Goal: Information Seeking & Learning: Learn about a topic

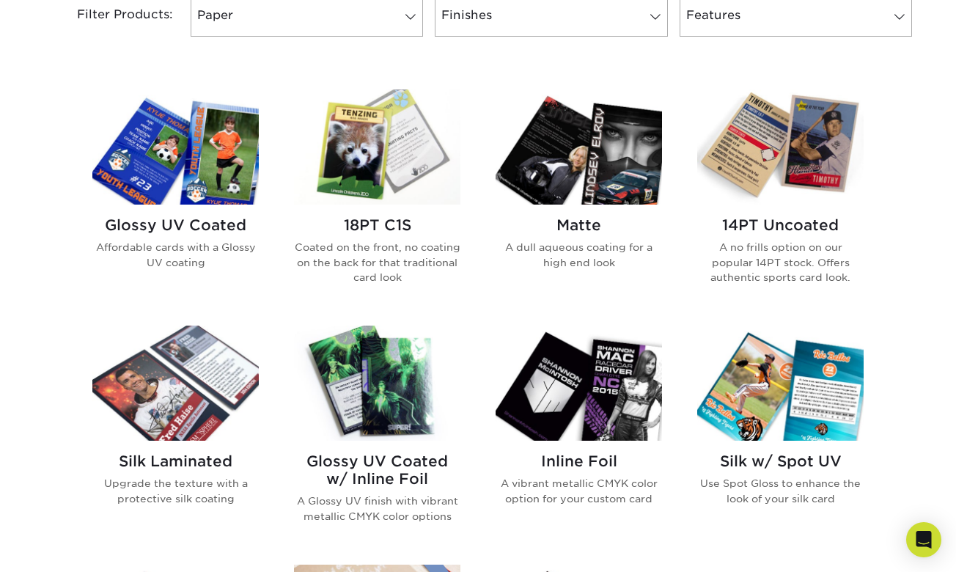
scroll to position [657, 0]
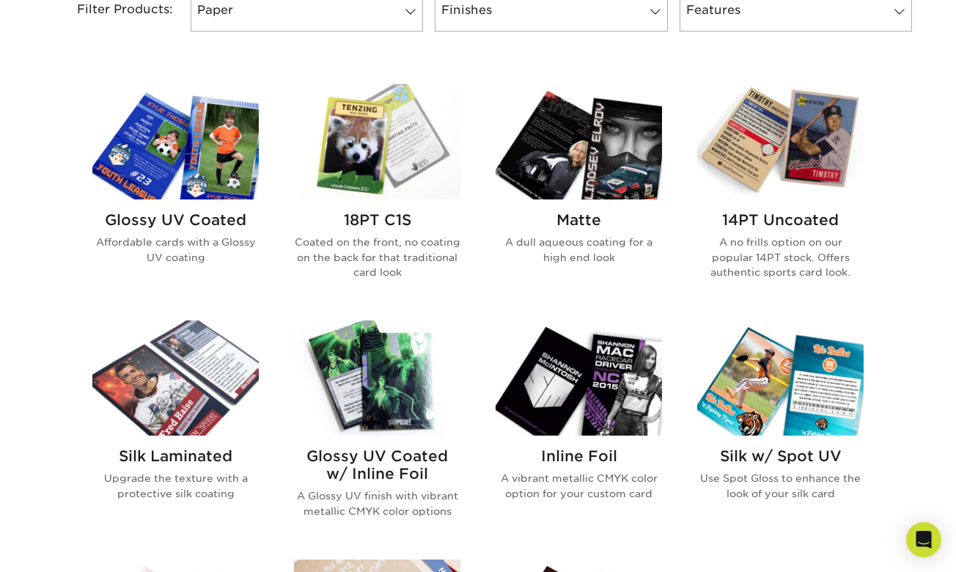
click at [797, 217] on h2 "14PT Uncoated" at bounding box center [780, 220] width 166 height 18
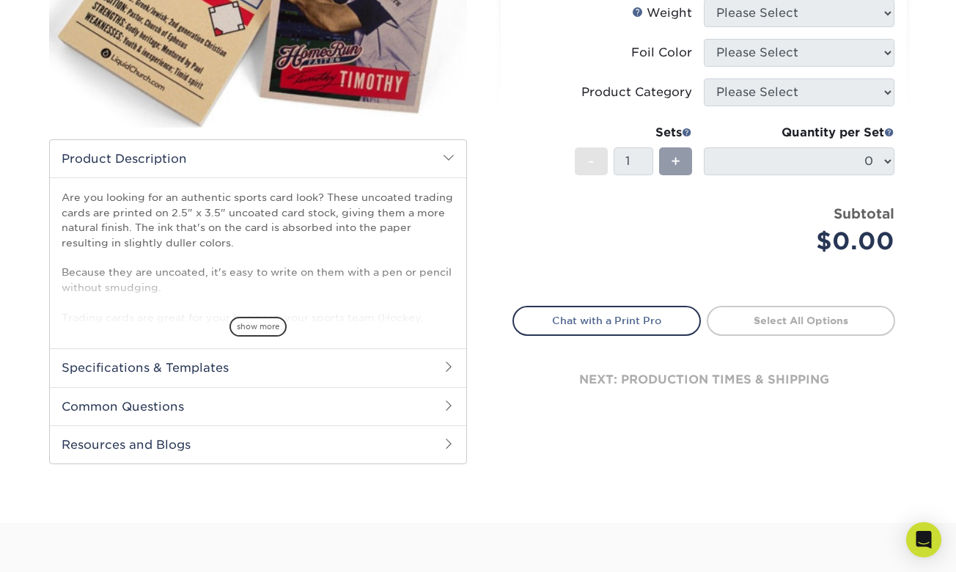
scroll to position [311, 0]
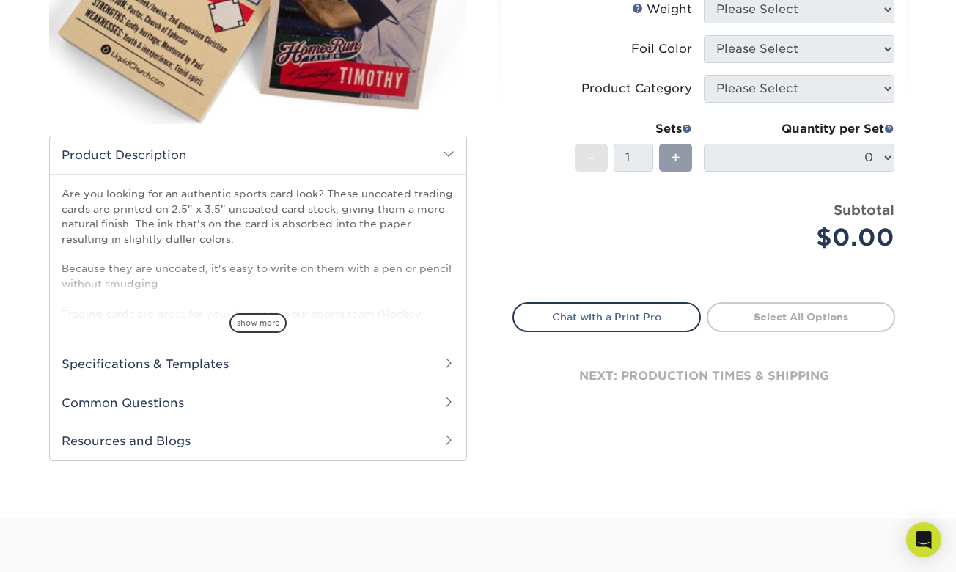
click at [438, 365] on h2 "Specifications & Templates" at bounding box center [258, 363] width 416 height 38
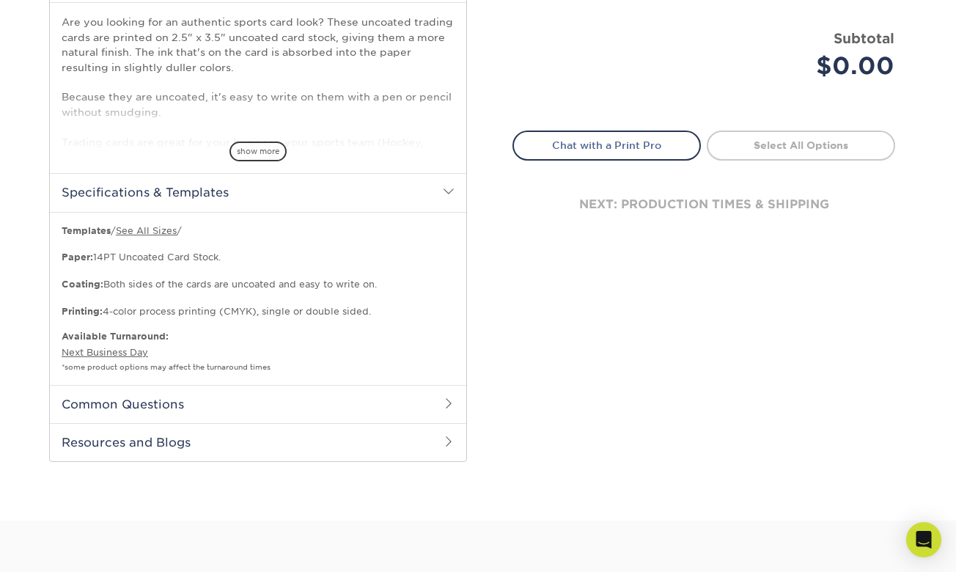
scroll to position [486, 0]
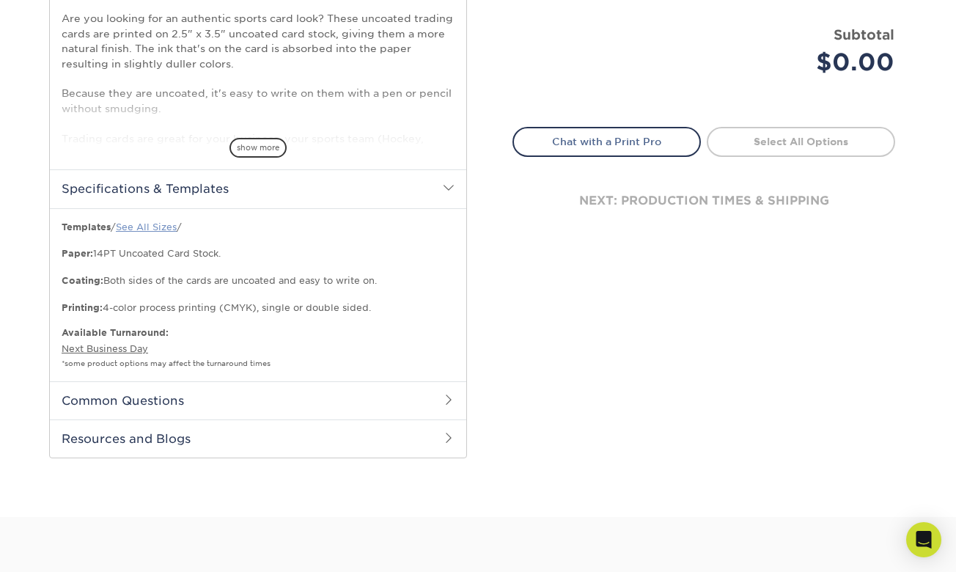
click at [156, 224] on link "See All Sizes" at bounding box center [146, 226] width 61 height 11
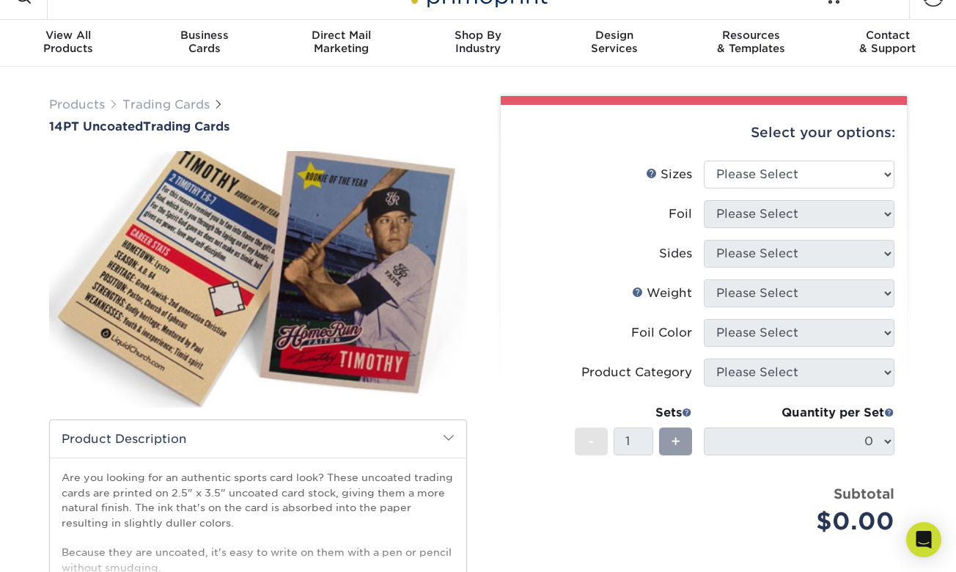
scroll to position [0, 0]
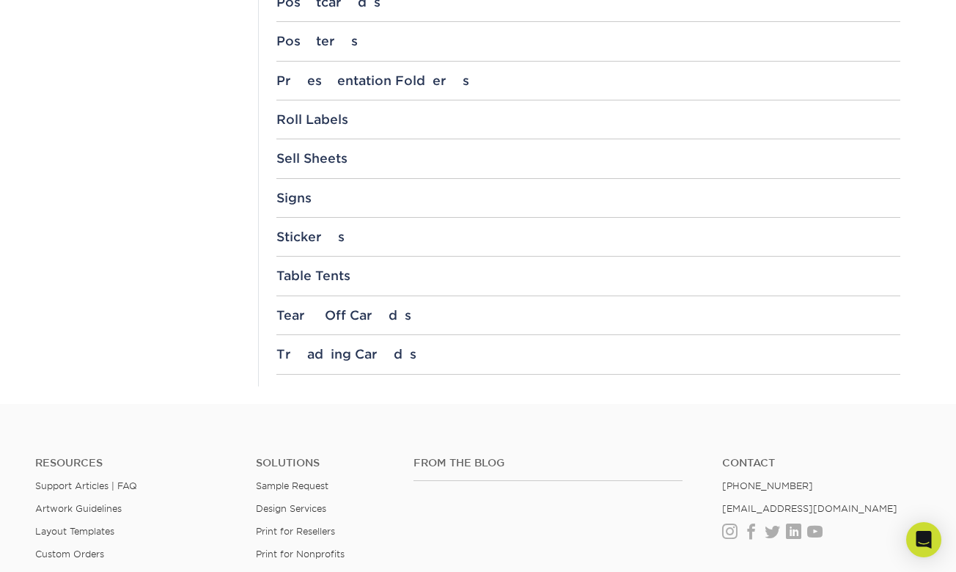
scroll to position [1620, 0]
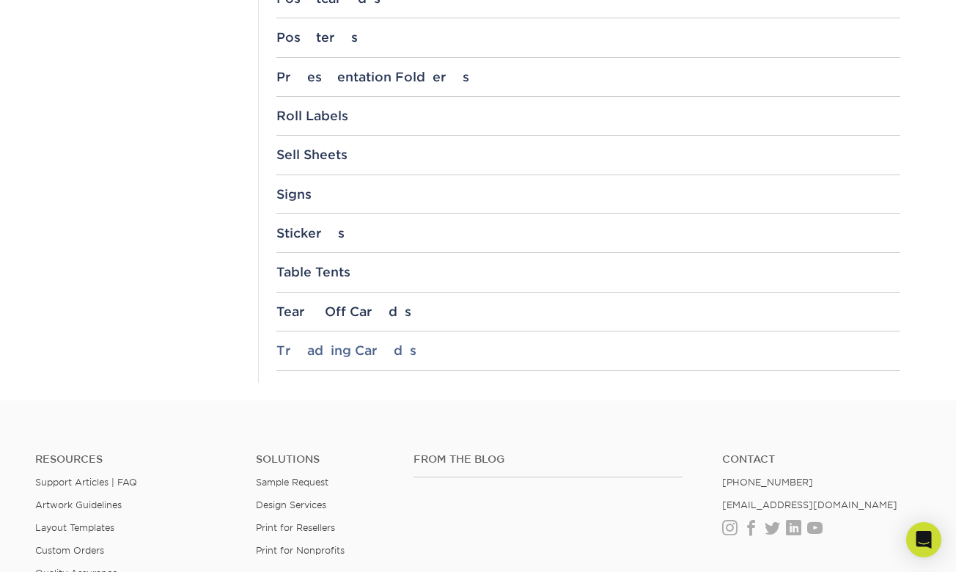
click at [328, 344] on div "Trading Cards" at bounding box center [588, 350] width 624 height 15
